Goal: Understand process/instructions

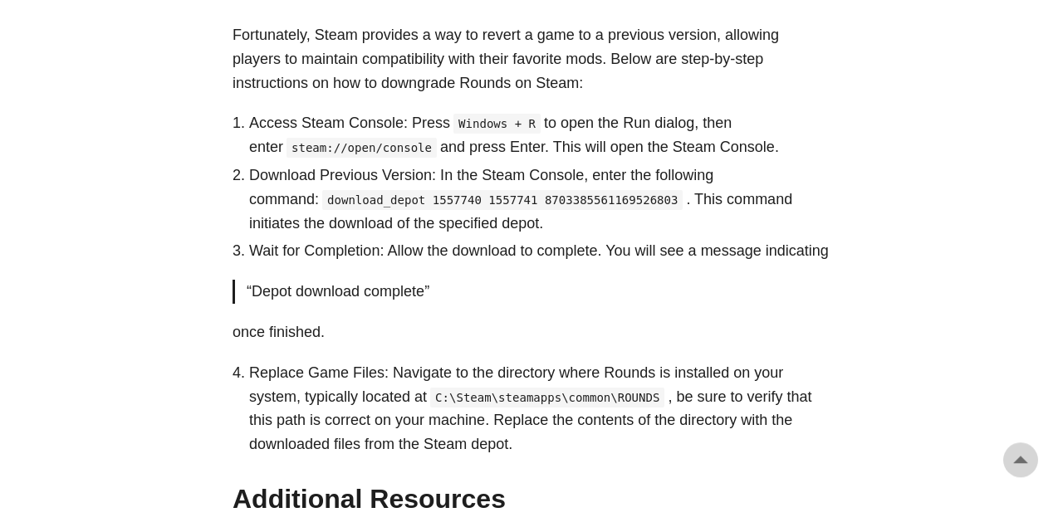
scroll to position [777, 0]
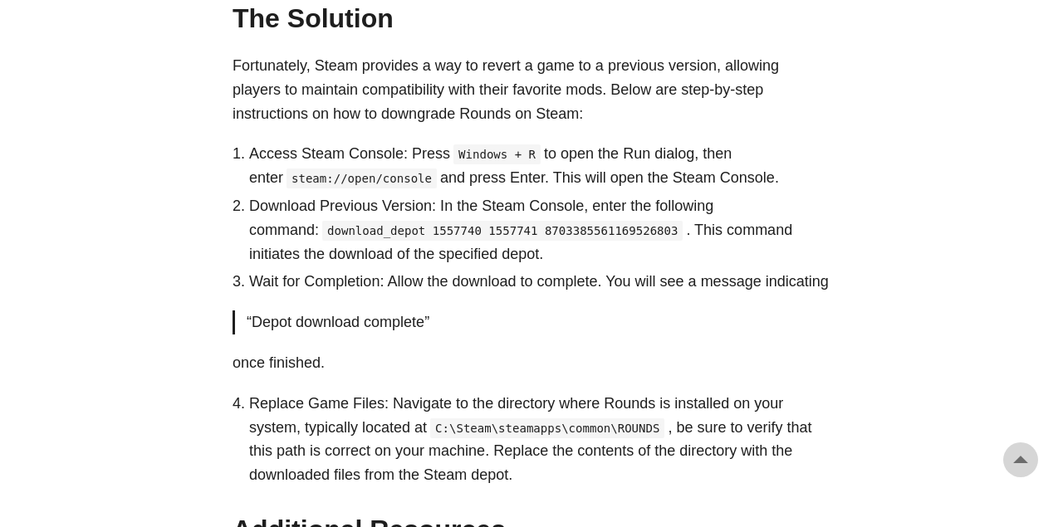
click at [322, 237] on code "download_depot 1557740 1557741 8703385561169526803" at bounding box center [502, 231] width 360 height 20
drag, startPoint x: 332, startPoint y: 228, endPoint x: 306, endPoint y: 227, distance: 25.8
click at [329, 228] on code "download_depot 1557740 1557741 8703385561169526803" at bounding box center [502, 231] width 360 height 20
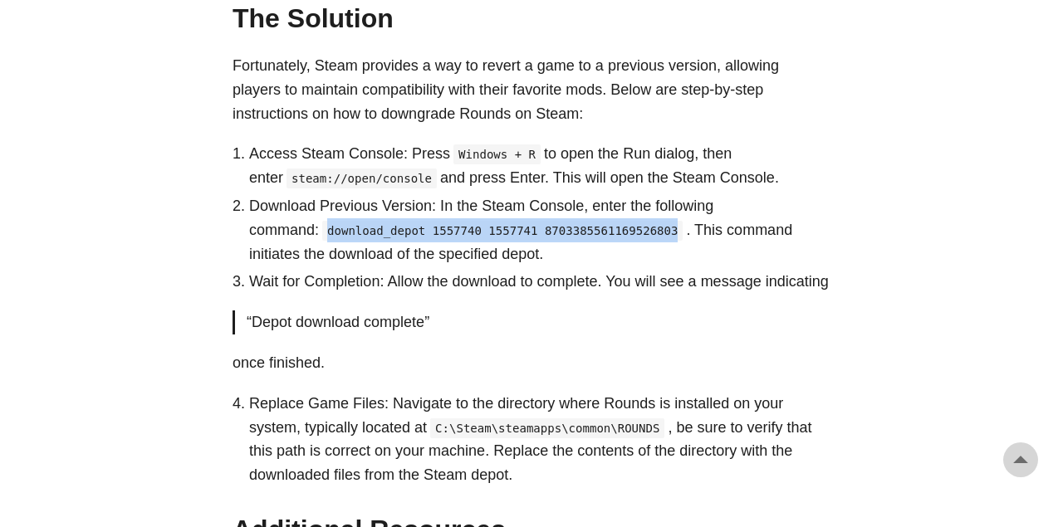
drag, startPoint x: 258, startPoint y: 230, endPoint x: 575, endPoint y: 232, distance: 317.2
click at [575, 232] on code "download_depot 1557740 1557741 8703385561169526803" at bounding box center [502, 231] width 360 height 20
copy code "download_depot 1557740 1557741 8703385561169526803"
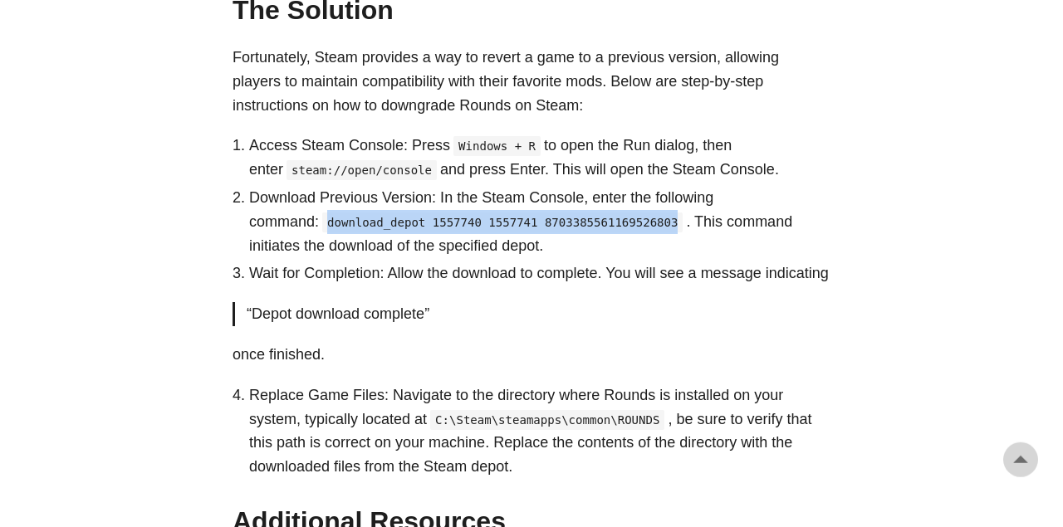
scroll to position [691, 0]
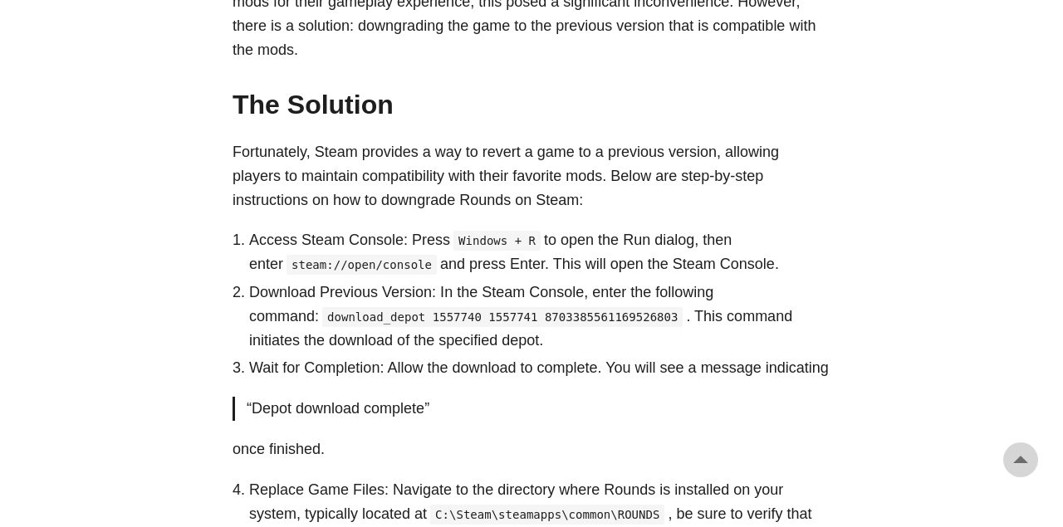
click at [437, 255] on code "steam://open/console" at bounding box center [361, 265] width 150 height 20
drag, startPoint x: 773, startPoint y: 243, endPoint x: 327, endPoint y: 267, distance: 446.6
click at [327, 267] on code "steam://open/console" at bounding box center [361, 265] width 150 height 20
copy code "steam://open/console"
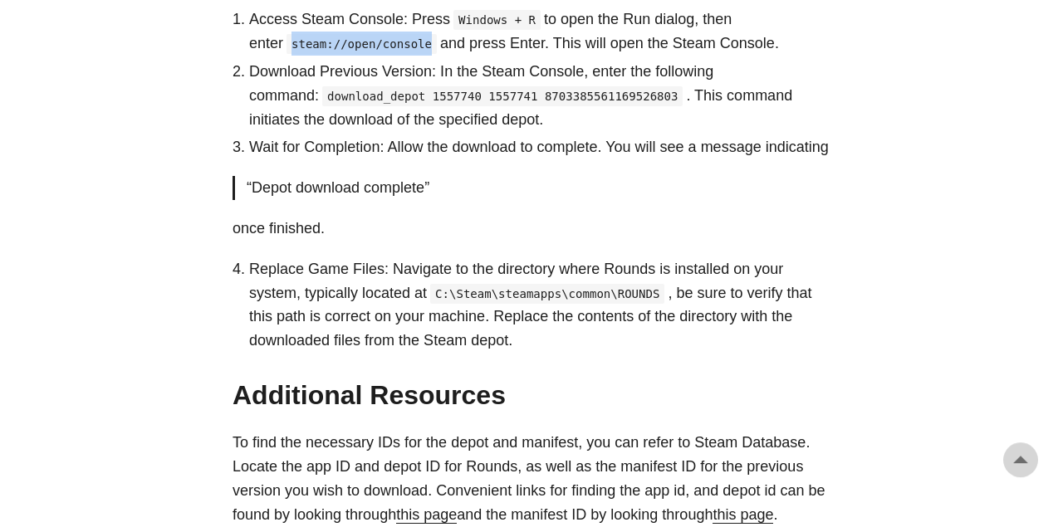
scroll to position [950, 0]
